Goal: Information Seeking & Learning: Find specific fact

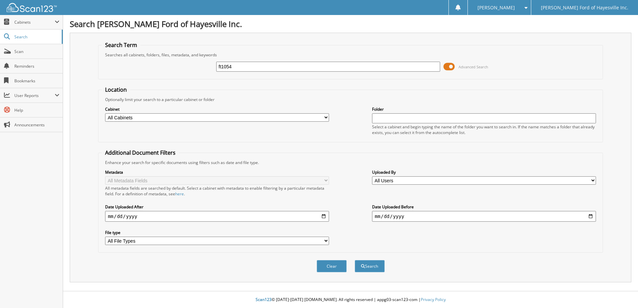
type input "ft1054"
click at [355, 260] on button "Search" at bounding box center [370, 266] width 30 height 12
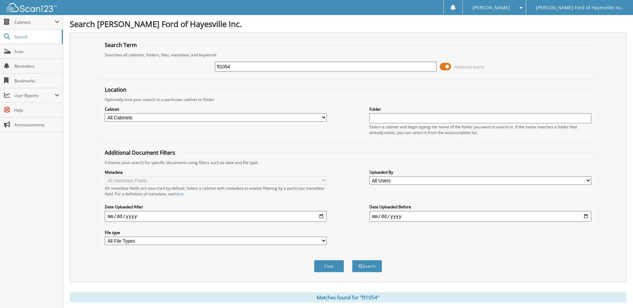
drag, startPoint x: 210, startPoint y: 73, endPoint x: 157, endPoint y: 77, distance: 53.8
click at [172, 78] on fieldset "Search Term Searches all cabinets, folders, files, metadata, and keywords ft105…" at bounding box center [348, 60] width 500 height 38
click at [352, 260] on button "Search" at bounding box center [367, 266] width 30 height 12
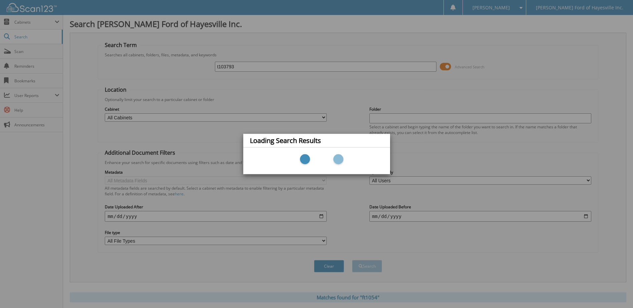
type input "t103793"
click at [235, 66] on div "Loading Search Results" at bounding box center [316, 154] width 633 height 308
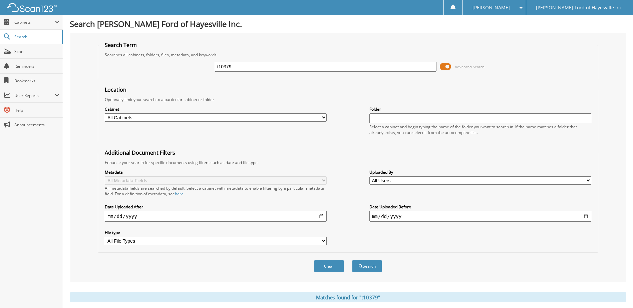
click at [235, 66] on input "t10379" at bounding box center [326, 67] width 222 height 10
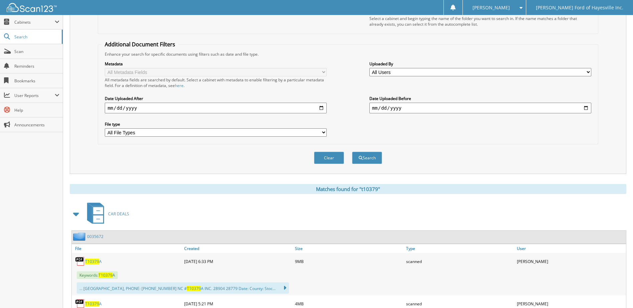
scroll to position [200, 0]
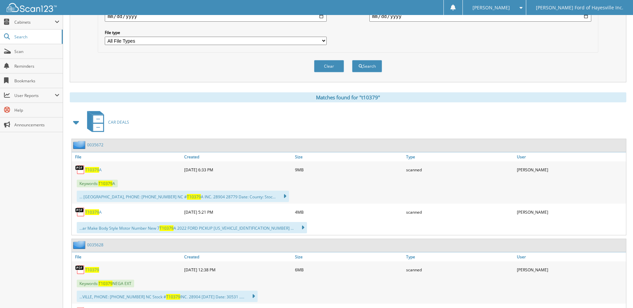
click at [94, 269] on span "T10379" at bounding box center [92, 270] width 14 height 6
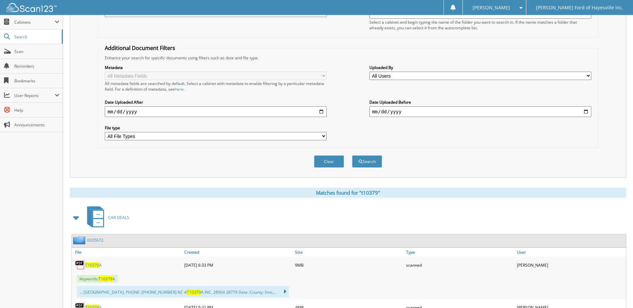
scroll to position [0, 0]
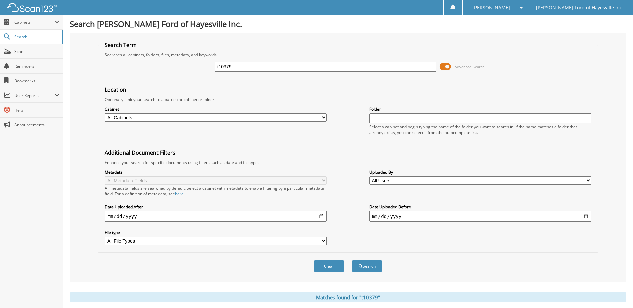
drag, startPoint x: 237, startPoint y: 66, endPoint x: 108, endPoint y: 73, distance: 128.9
click at [113, 74] on div "t10379 Advanced Search" at bounding box center [347, 67] width 493 height 18
type input "u3900"
click at [352, 260] on button "Search" at bounding box center [367, 266] width 30 height 12
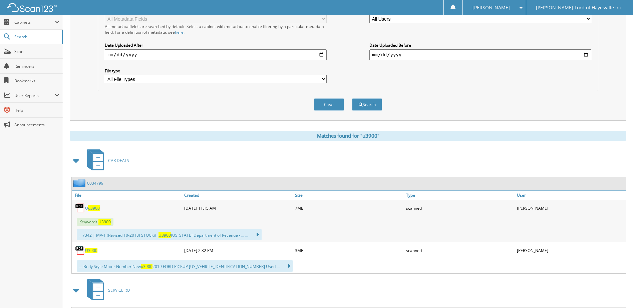
scroll to position [235, 0]
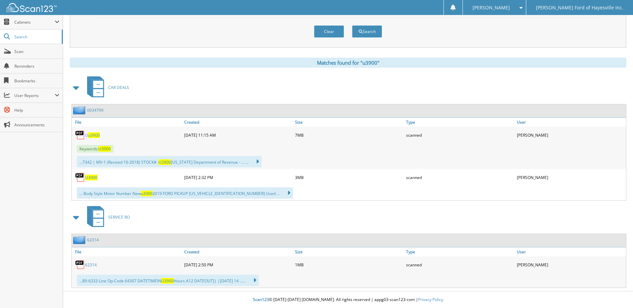
click at [94, 134] on span "u3900" at bounding box center [94, 135] width 12 height 6
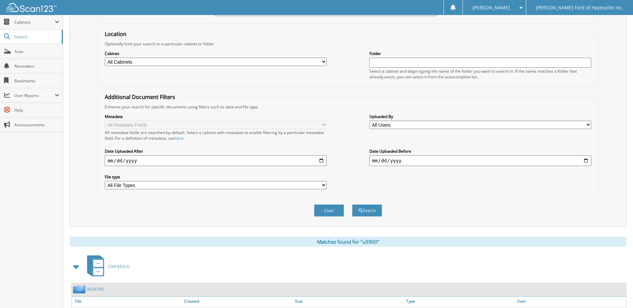
scroll to position [0, 0]
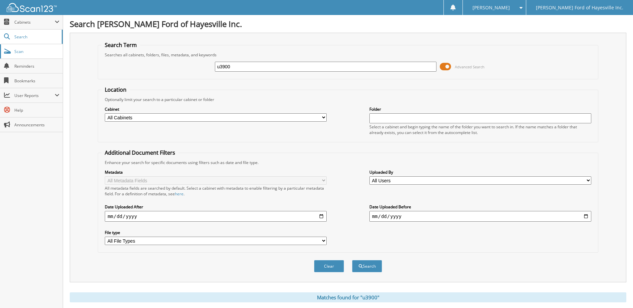
drag, startPoint x: 19, startPoint y: 52, endPoint x: 20, endPoint y: 48, distance: 3.8
click at [19, 52] on span "Scan" at bounding box center [36, 52] width 45 height 6
